Goal: Book appointment/travel/reservation

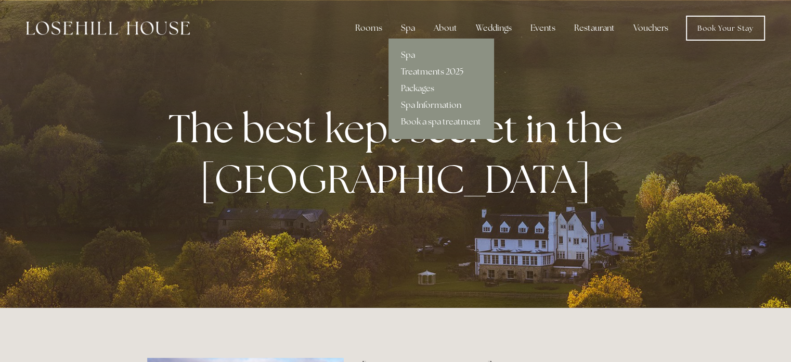
click at [437, 67] on link "Treatments 2025" at bounding box center [441, 71] width 105 height 17
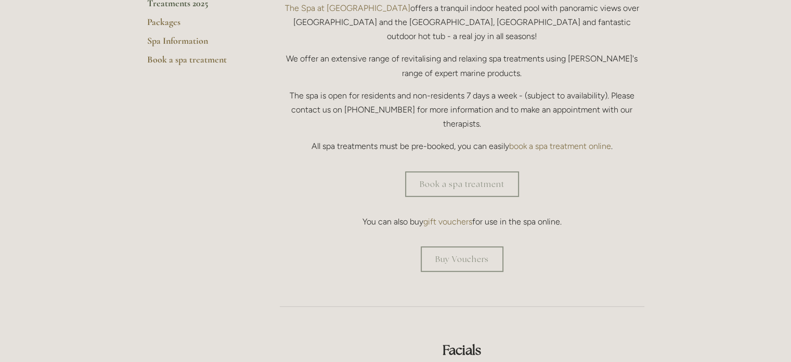
scroll to position [310, 0]
click at [450, 171] on link "Book a spa treatment" at bounding box center [462, 183] width 114 height 25
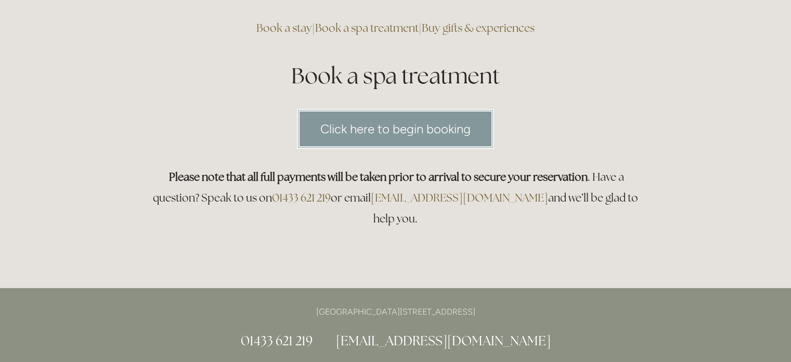
scroll to position [85, 0]
click at [431, 134] on link "Click here to begin booking" at bounding box center [395, 128] width 197 height 40
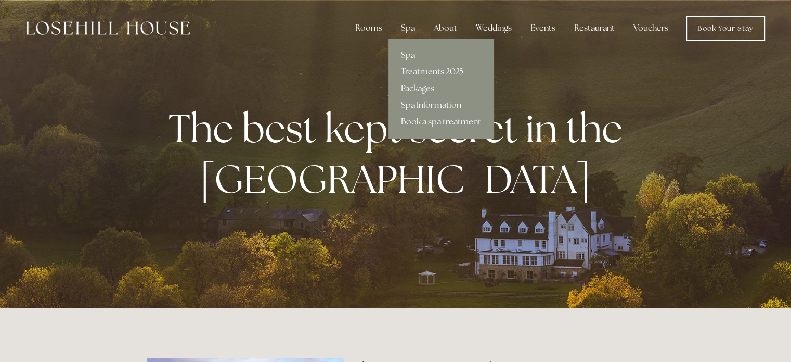
click at [431, 68] on link "Treatments 2025" at bounding box center [441, 71] width 105 height 17
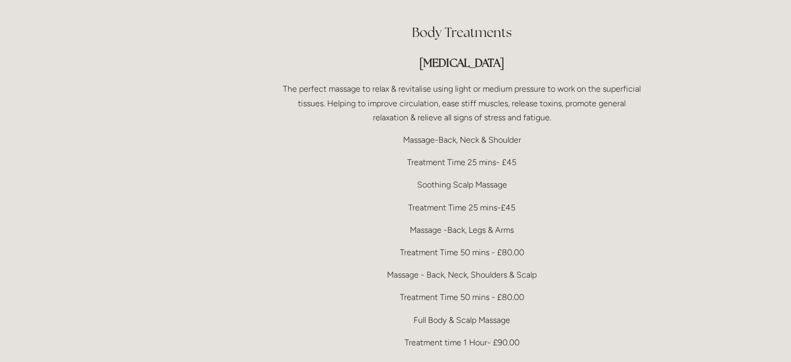
scroll to position [2060, 0]
click at [515, 245] on p "Treatment Time 50 mins - £80.00" at bounding box center [462, 252] width 365 height 14
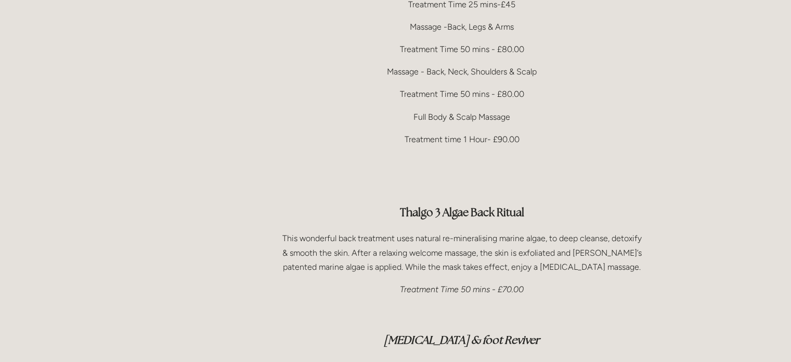
scroll to position [2264, 0]
